Goal: Check status: Check status

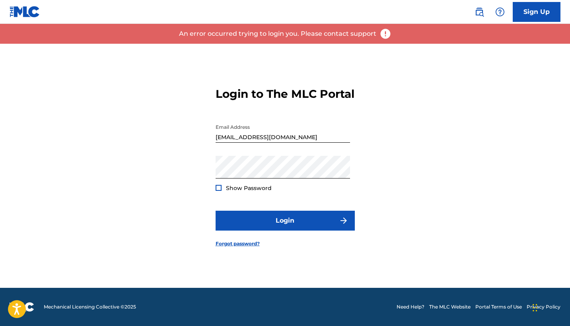
click at [220, 191] on div at bounding box center [219, 188] width 6 height 6
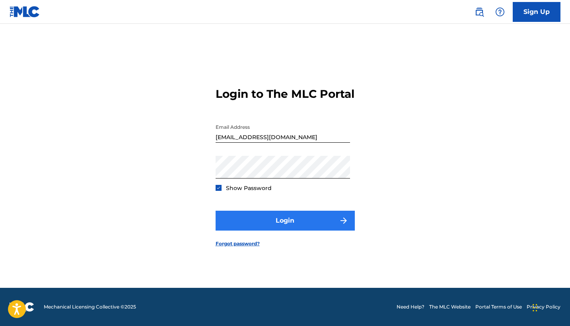
click at [276, 231] on button "Login" at bounding box center [285, 221] width 139 height 20
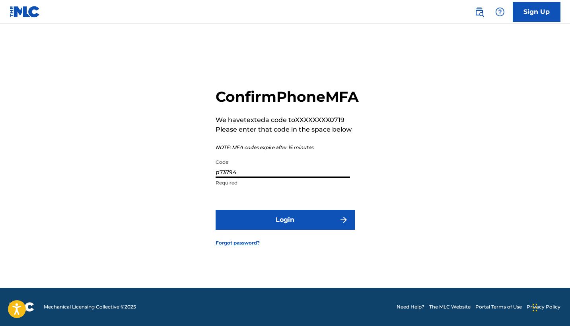
drag, startPoint x: 245, startPoint y: 177, endPoint x: 195, endPoint y: 179, distance: 50.6
click at [195, 179] on div "Confirm Phone MFA We have texted a code to XXXXXXXX0719 Please enter that code …" at bounding box center [285, 160] width 557 height 255
drag, startPoint x: 244, startPoint y: 183, endPoint x: 191, endPoint y: 180, distance: 53.0
click at [191, 180] on div "Confirm Phone MFA We have texted a code to XXXXXXXX0719 Please enter that code …" at bounding box center [285, 160] width 557 height 255
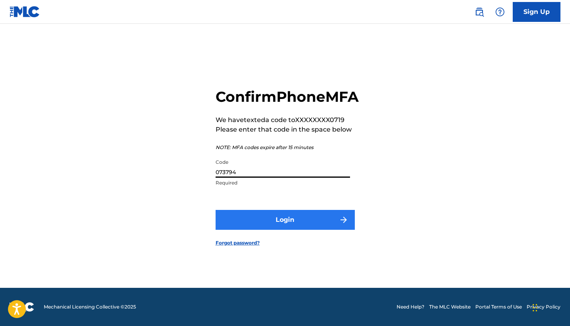
type input "073794"
click at [255, 230] on button "Login" at bounding box center [285, 220] width 139 height 20
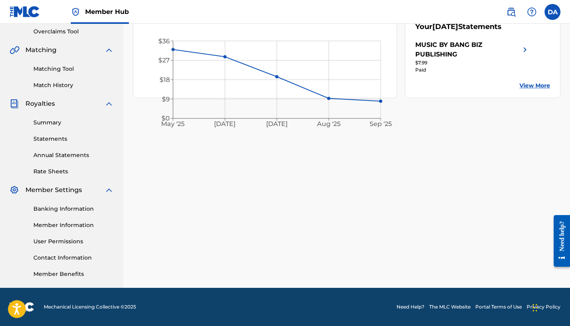
scroll to position [167, 0]
click at [56, 209] on link "Banking Information" at bounding box center [73, 209] width 80 height 8
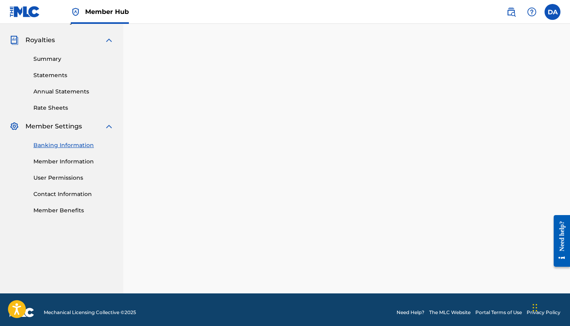
scroll to position [167, 0]
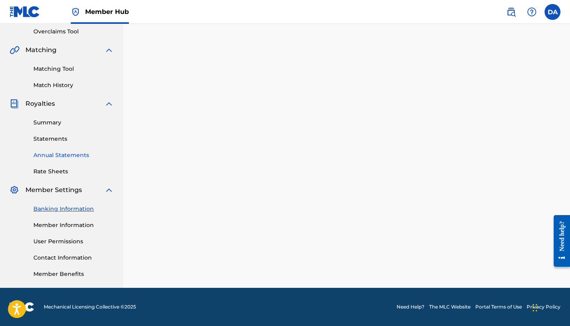
click at [55, 155] on link "Annual Statements" at bounding box center [73, 155] width 80 height 8
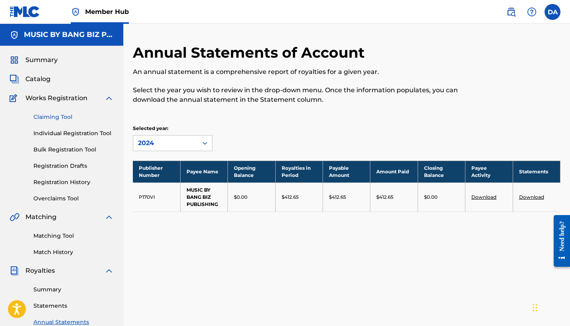
click at [56, 118] on link "Claiming Tool" at bounding box center [73, 117] width 80 height 8
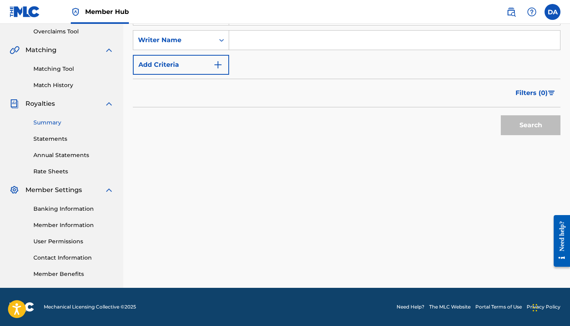
scroll to position [167, 0]
click at [53, 138] on link "Statements" at bounding box center [73, 139] width 80 height 8
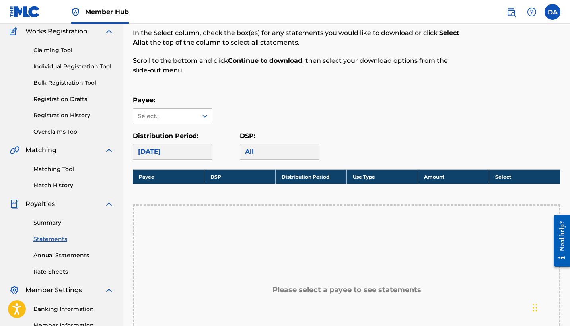
scroll to position [59, 0]
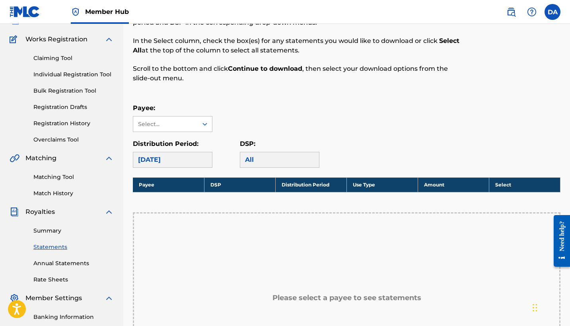
click at [200, 160] on div "[DATE]" at bounding box center [173, 160] width 80 height 16
click at [198, 119] on div at bounding box center [205, 124] width 14 height 15
click at [189, 143] on div "MUSIC BY BANG BIZ PUBLISHING" at bounding box center [172, 146] width 79 height 29
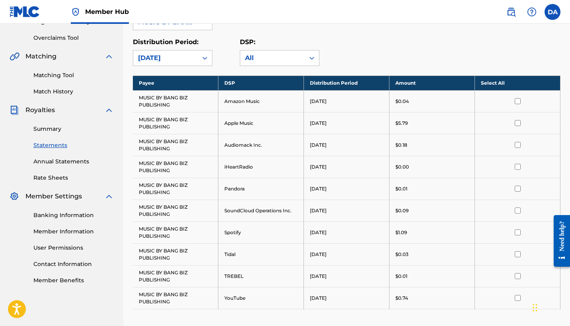
scroll to position [89, 0]
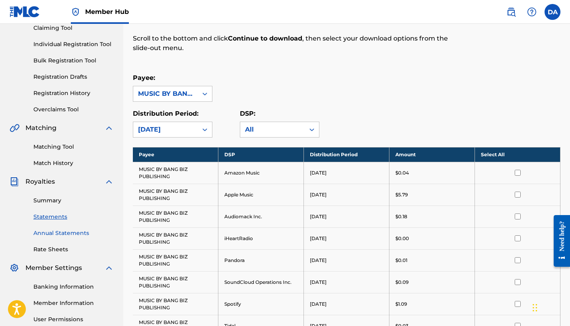
click at [58, 233] on link "Annual Statements" at bounding box center [73, 233] width 80 height 8
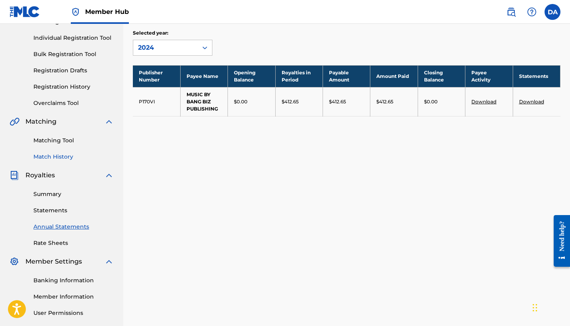
scroll to position [139, 0]
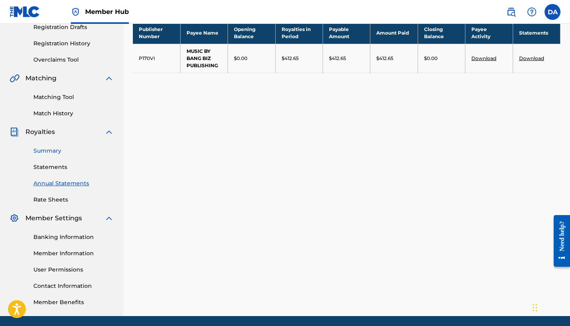
click at [47, 147] on link "Summary" at bounding box center [73, 151] width 80 height 8
